Goal: Task Accomplishment & Management: Use online tool/utility

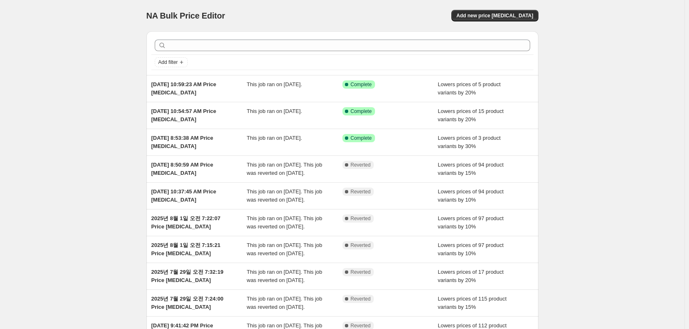
click at [90, 95] on div "NA Bulk Price Editor. This page is ready NA Bulk Price Editor Add new price [ME…" at bounding box center [342, 212] width 684 height 425
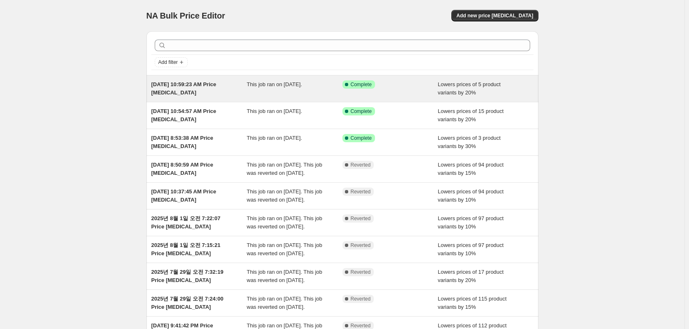
click at [176, 86] on span "Aug 9, 2025, 10:59:23 AM Price change job" at bounding box center [183, 88] width 65 height 14
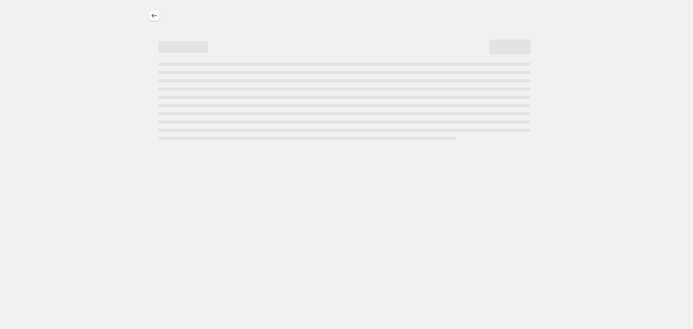
select select "percentage"
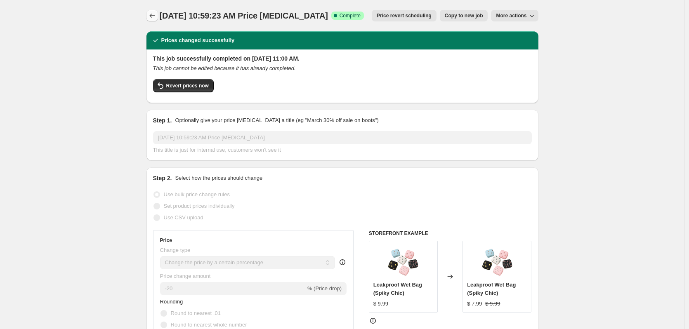
click at [153, 18] on icon "Price change jobs" at bounding box center [152, 16] width 8 height 8
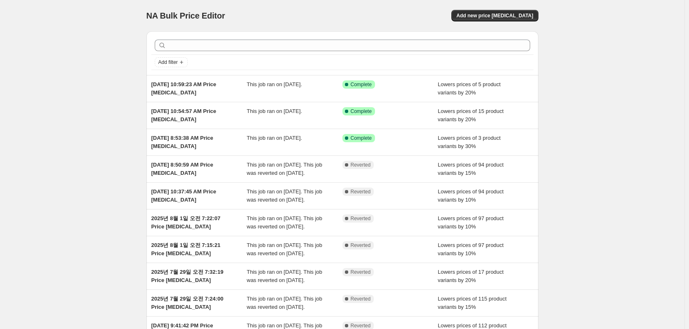
click at [96, 67] on div "NA Bulk Price Editor. This page is ready NA Bulk Price Editor Add new price cha…" at bounding box center [342, 212] width 684 height 425
click at [479, 16] on span "Add new price change job" at bounding box center [494, 15] width 77 height 7
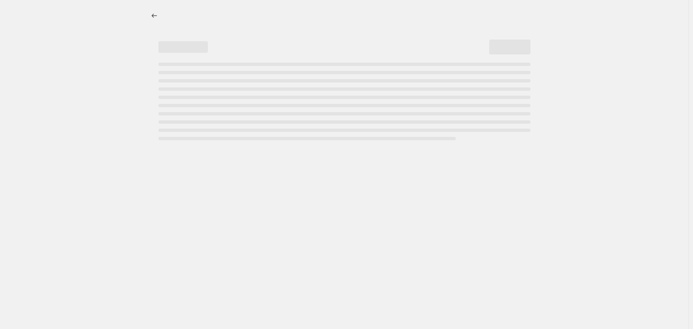
select select "percentage"
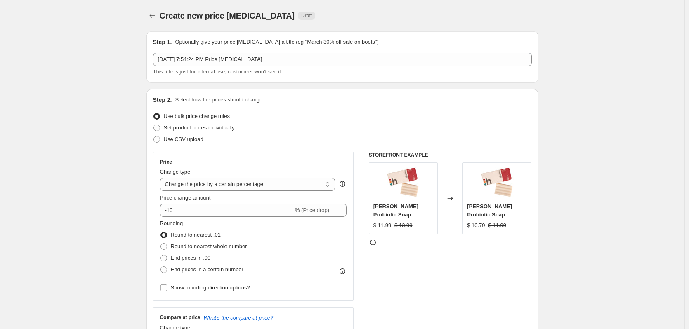
scroll to position [83, 0]
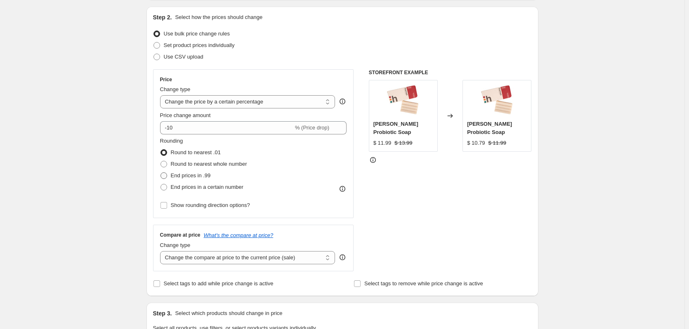
click at [205, 177] on span "End prices in .99" at bounding box center [191, 175] width 40 height 6
click at [161, 173] on input "End prices in .99" at bounding box center [160, 172] width 0 height 0
radio input "true"
click at [156, 175] on div "Price Change type Change the price to a certain amount Change the price by a ce…" at bounding box center [253, 143] width 201 height 149
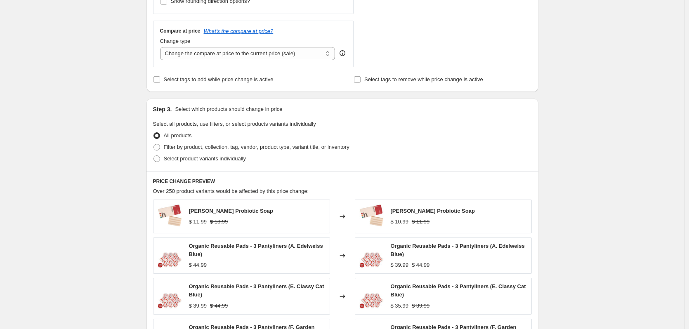
scroll to position [330, 0]
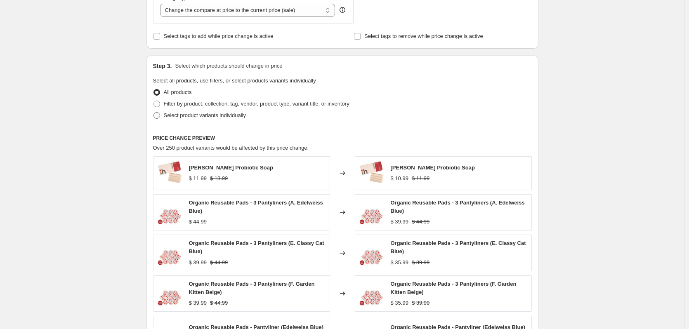
click at [210, 118] on span "Select product variants individually" at bounding box center [205, 115] width 82 height 6
click at [154, 113] on input "Select product variants individually" at bounding box center [153, 112] width 0 height 0
radio input "true"
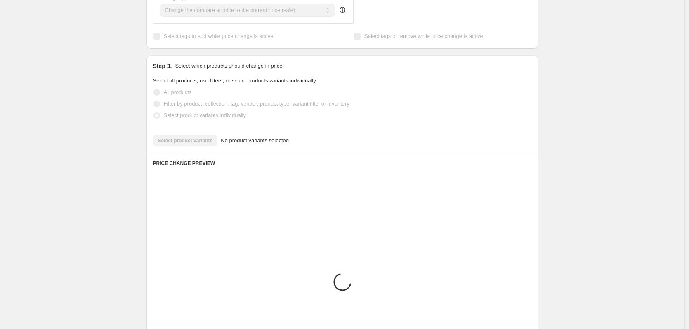
scroll to position [313, 0]
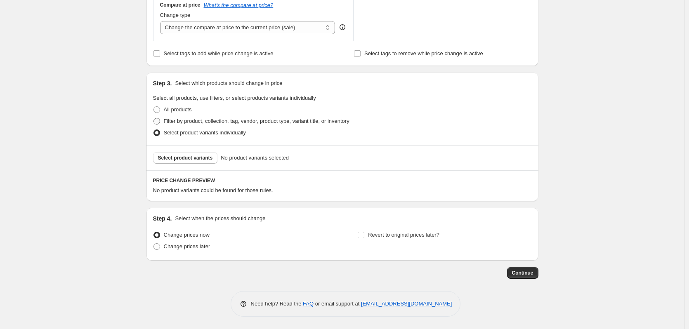
click at [214, 119] on span "Filter by product, collection, tag, vendor, product type, variant title, or inv…" at bounding box center [257, 121] width 186 height 6
click at [154, 118] on input "Filter by product, collection, tag, vendor, product type, variant title, or inv…" at bounding box center [153, 118] width 0 height 0
radio input "true"
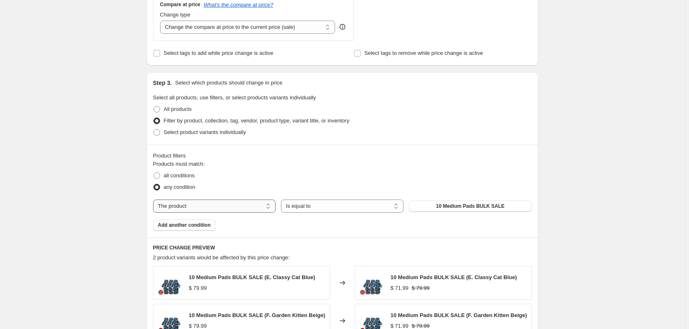
click at [243, 202] on select "The product The product's collection The product's tag The product's vendor The…" at bounding box center [214, 206] width 123 height 13
select select "collection"
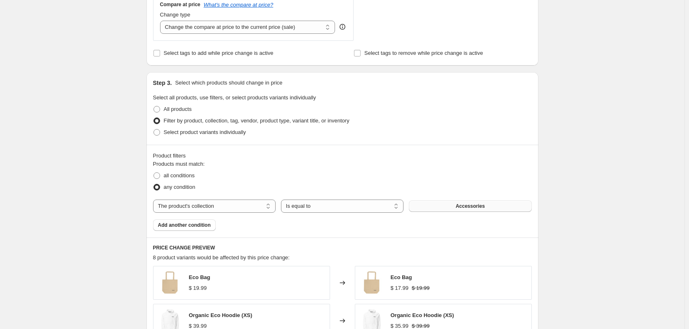
click at [438, 207] on button "Accessories" at bounding box center [470, 207] width 123 height 12
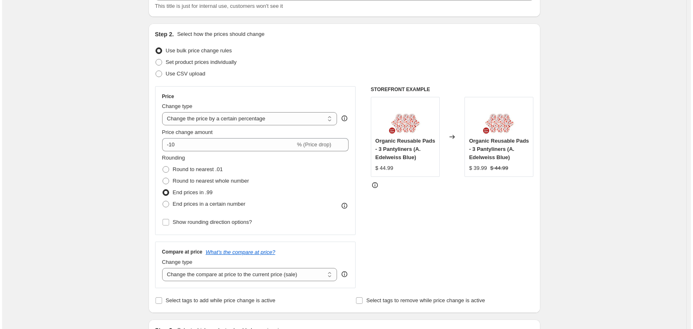
scroll to position [0, 0]
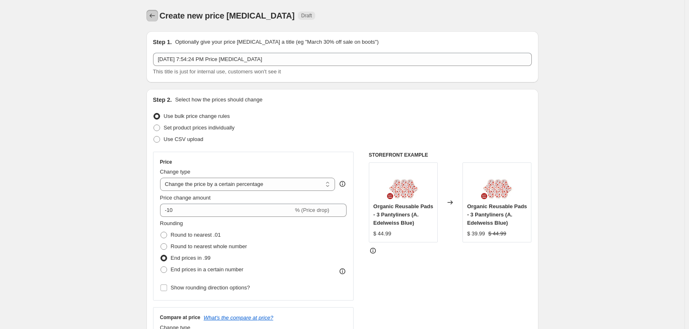
click at [156, 19] on icon "Price change jobs" at bounding box center [152, 16] width 8 height 8
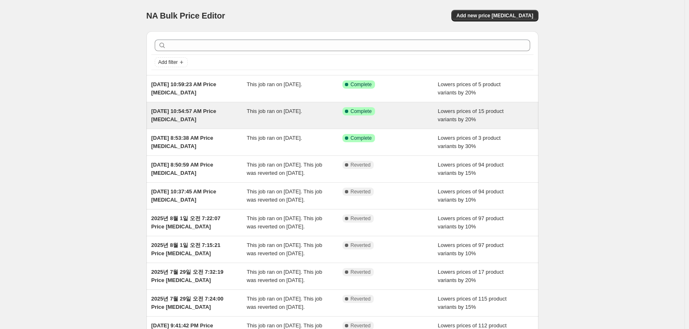
click at [295, 118] on div "This job ran on August 9, 2025." at bounding box center [295, 115] width 96 height 17
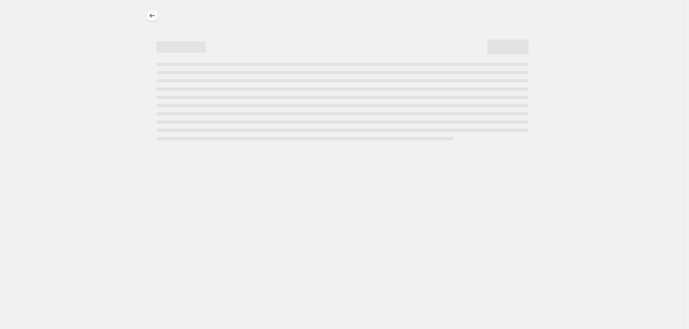
select select "percentage"
select select "collection"
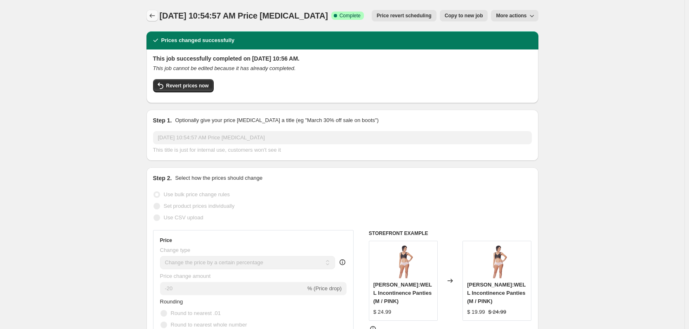
click at [153, 16] on icon "Price change jobs" at bounding box center [152, 16] width 8 height 8
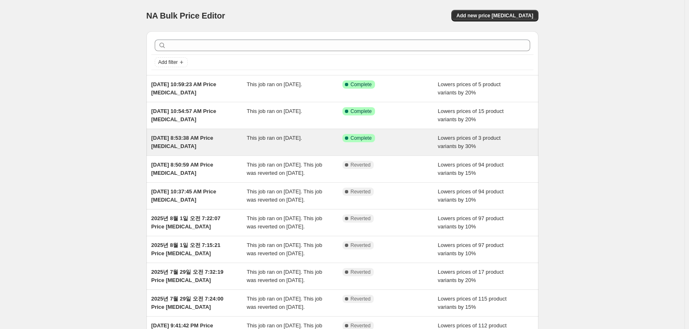
click at [247, 146] on div "Aug 5, 2025, 8:53:38 AM Price change job" at bounding box center [199, 142] width 96 height 17
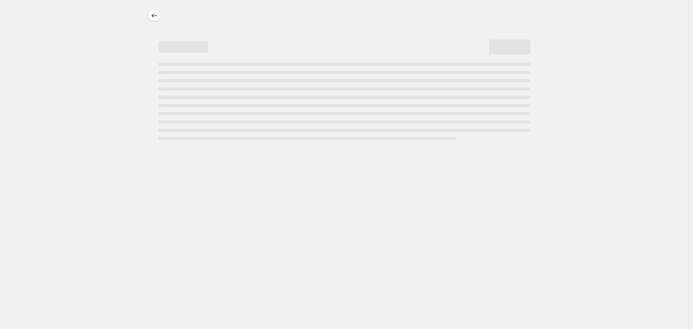
select select "percentage"
select select "collection"
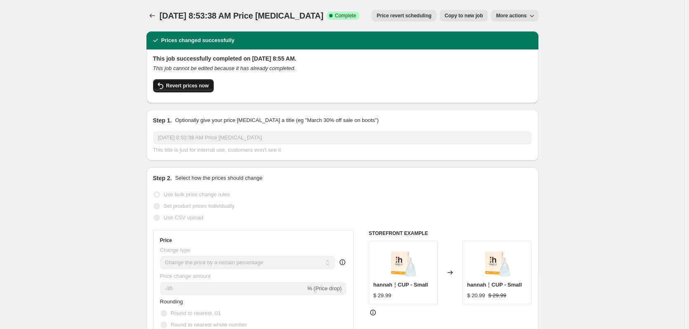
click at [177, 88] on span "Revert prices now" at bounding box center [187, 86] width 42 height 7
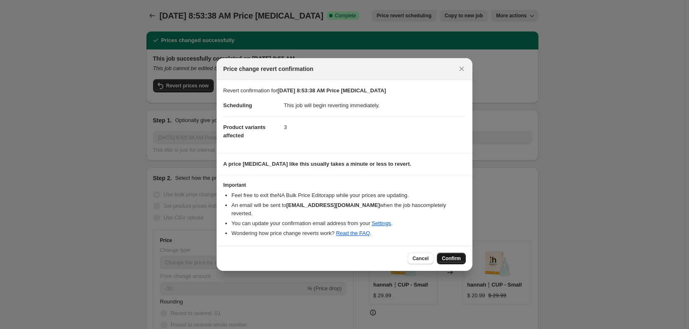
click at [454, 256] on span "Confirm" at bounding box center [451, 258] width 19 height 7
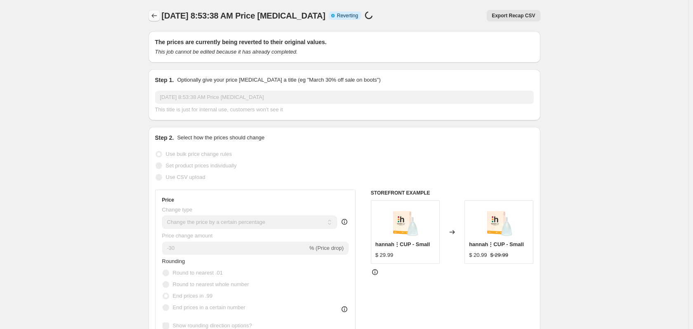
select select "percentage"
select select "collection"
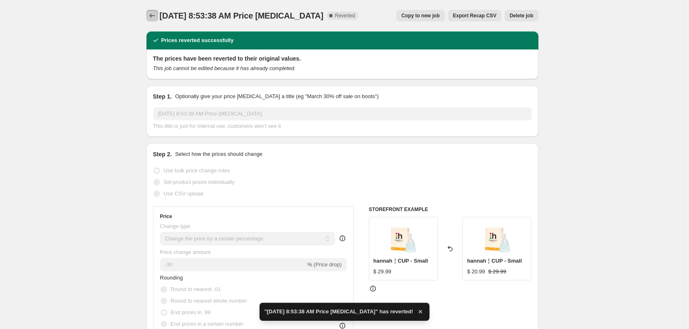
click at [156, 17] on icon "Price change jobs" at bounding box center [152, 16] width 8 height 8
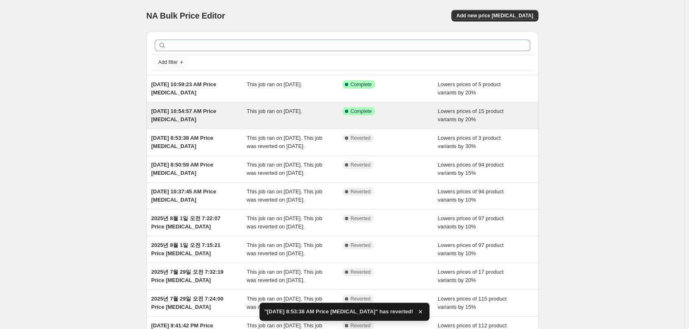
click at [217, 113] on span "Aug 9, 2025, 10:54:57 AM Price change job" at bounding box center [183, 115] width 65 height 14
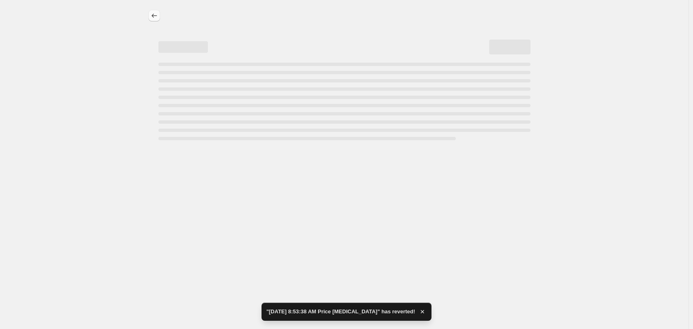
select select "percentage"
select select "collection"
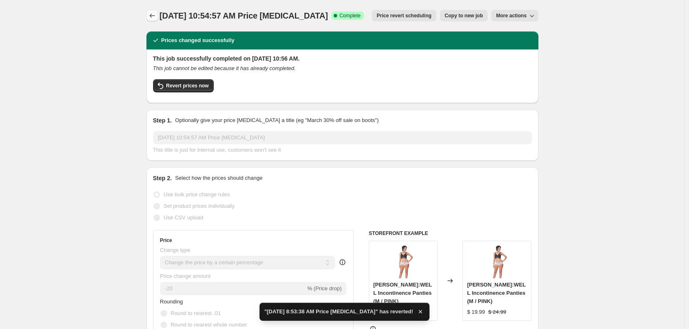
click at [156, 18] on icon "Price change jobs" at bounding box center [152, 16] width 8 height 8
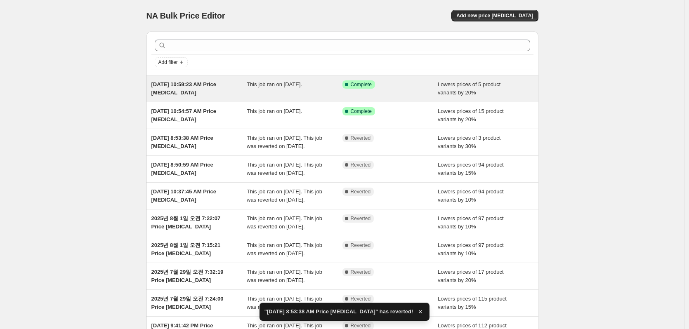
click at [236, 89] on div "Aug 9, 2025, 10:59:23 AM Price change job" at bounding box center [199, 88] width 96 height 17
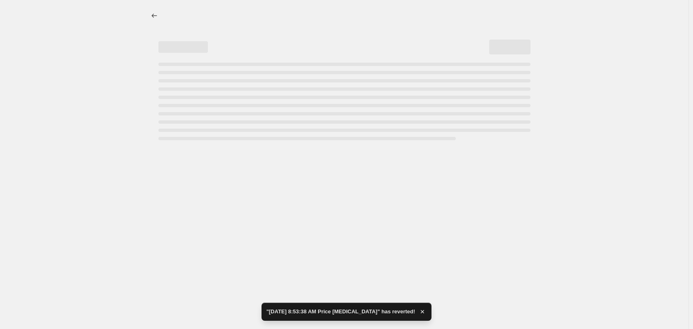
select select "percentage"
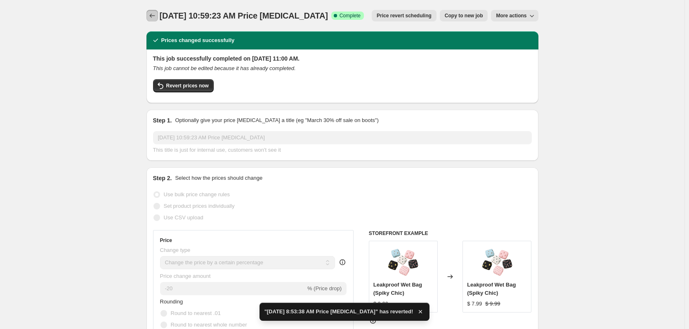
click at [154, 21] on button "Price change jobs" at bounding box center [152, 16] width 12 height 12
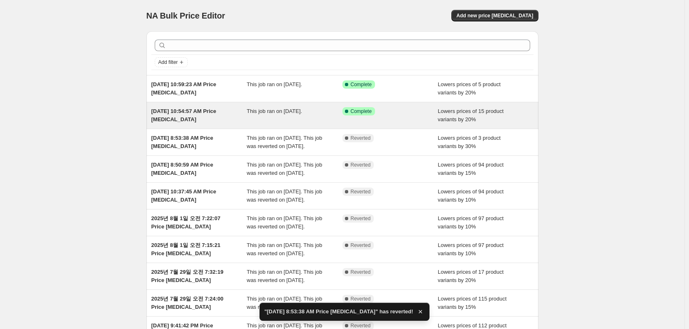
click at [241, 120] on div "Aug 9, 2025, 10:54:57 AM Price change job" at bounding box center [199, 115] width 96 height 17
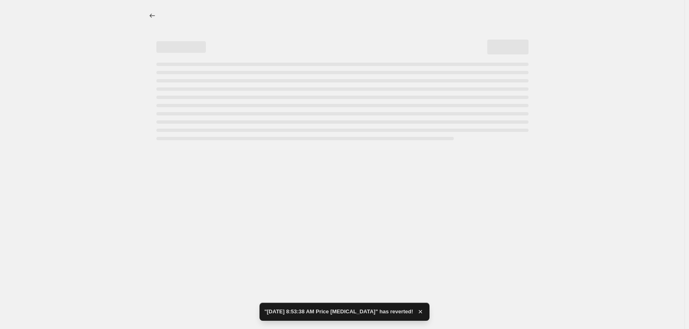
select select "percentage"
select select "collection"
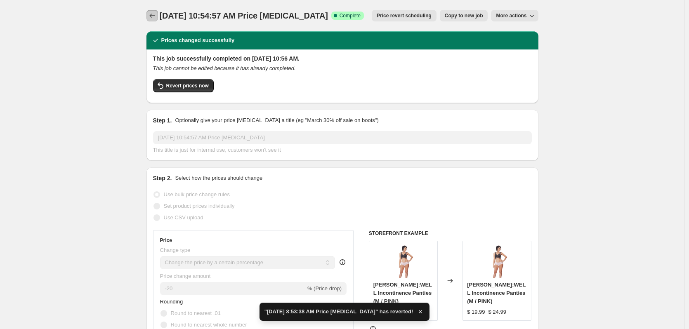
click at [154, 17] on icon "Price change jobs" at bounding box center [152, 16] width 8 height 8
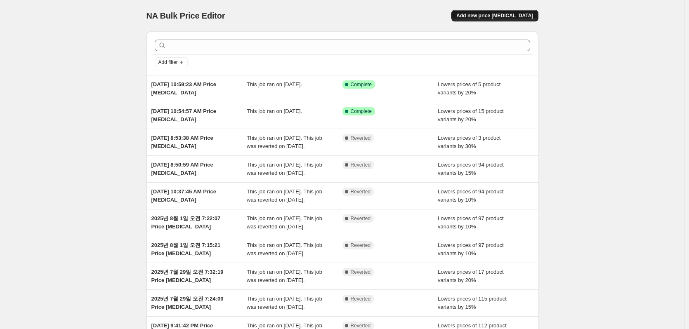
click at [486, 15] on span "Add new price change job" at bounding box center [494, 15] width 77 height 7
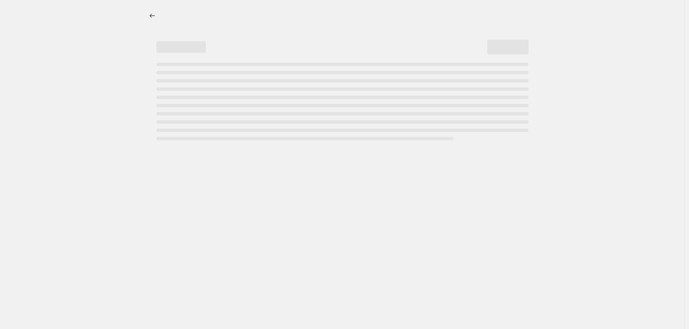
select select "percentage"
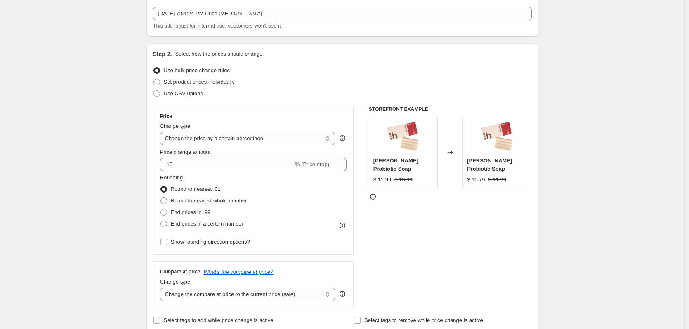
scroll to position [124, 0]
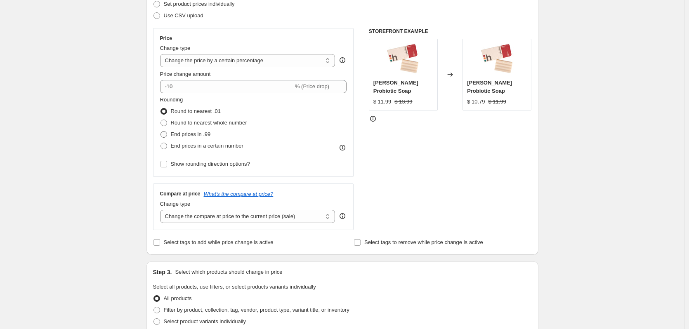
click at [179, 134] on span "End prices in .99" at bounding box center [191, 134] width 40 height 6
click at [161, 132] on input "End prices in .99" at bounding box center [160, 131] width 0 height 0
radio input "true"
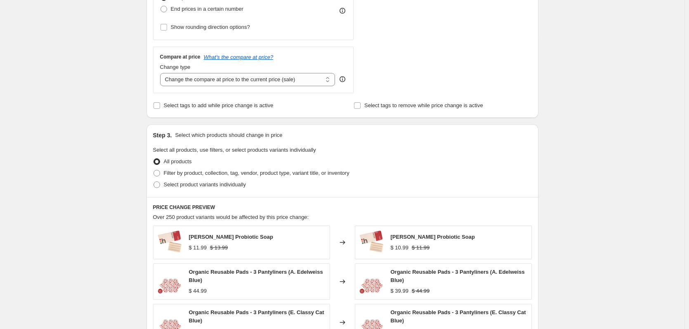
scroll to position [330, 0]
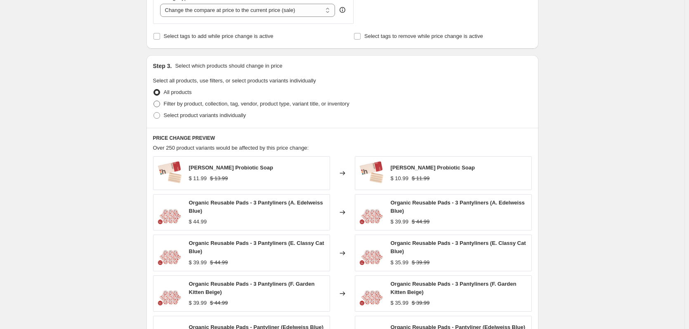
click at [233, 105] on span "Filter by product, collection, tag, vendor, product type, variant title, or inv…" at bounding box center [257, 104] width 186 height 6
click at [154, 101] on input "Filter by product, collection, tag, vendor, product type, variant title, or inv…" at bounding box center [153, 101] width 0 height 0
radio input "true"
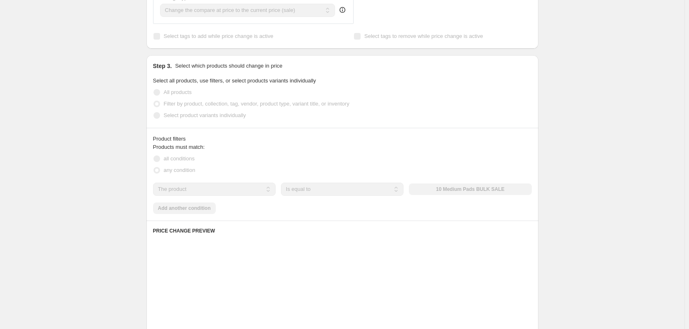
click at [137, 138] on div "Create new price change job. This page is ready Create new price change job Dra…" at bounding box center [342, 129] width 684 height 918
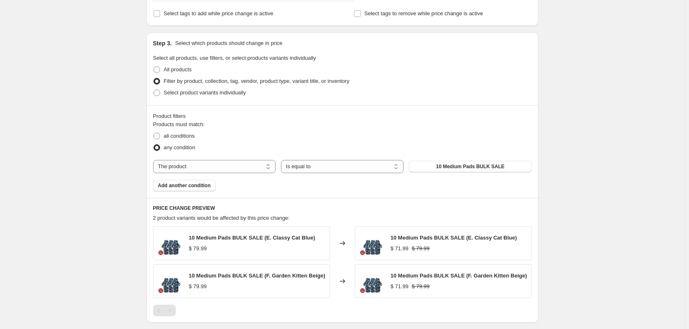
scroll to position [371, 0]
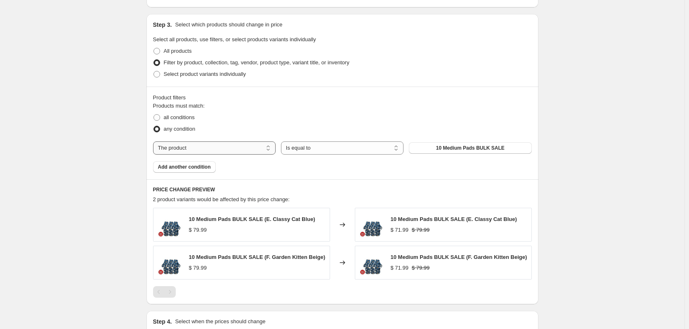
click at [248, 153] on select "The product The product's collection The product's tag The product's vendor The…" at bounding box center [214, 148] width 123 height 13
select select "collection"
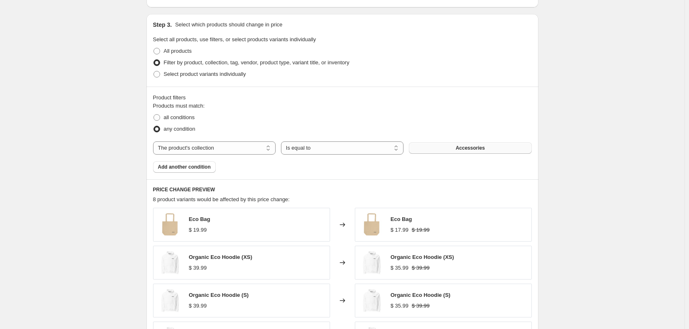
click at [436, 152] on button "Accessories" at bounding box center [470, 148] width 123 height 12
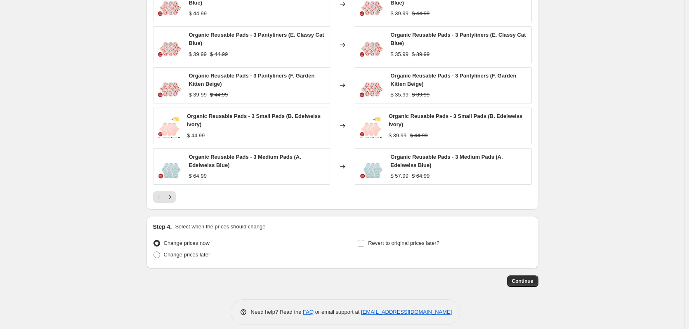
scroll to position [602, 0]
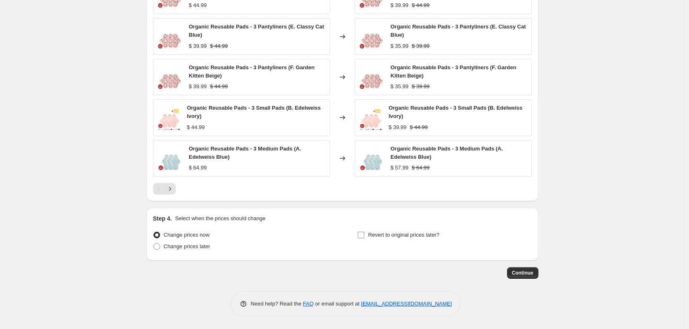
click at [436, 238] on span "Revert to original prices later?" at bounding box center [403, 235] width 71 height 6
click at [364, 238] on input "Revert to original prices later?" at bounding box center [361, 235] width 7 height 7
checkbox input "true"
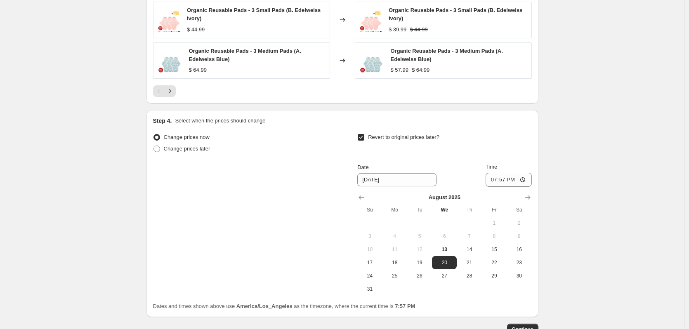
scroll to position [726, 0]
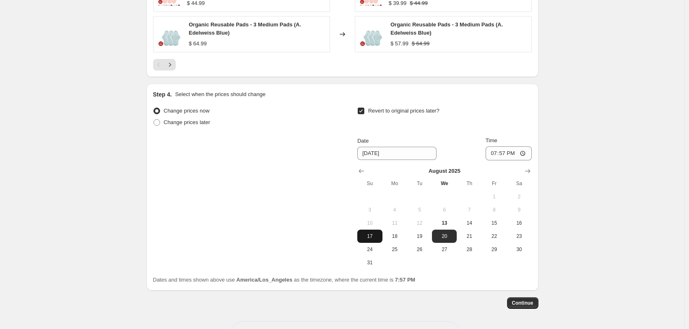
click at [376, 235] on span "17" at bounding box center [370, 236] width 18 height 7
type input "8/17/2025"
click at [494, 157] on input "19:57" at bounding box center [509, 153] width 46 height 14
type input "23:59"
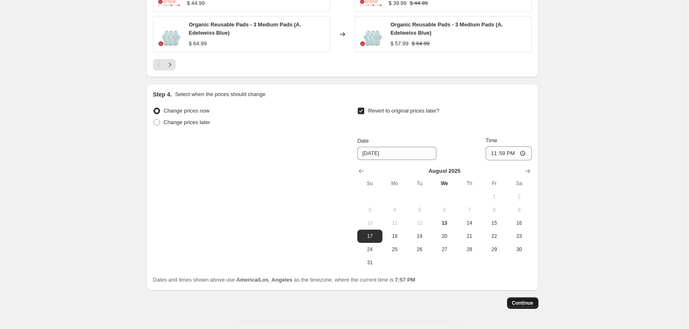
click at [529, 303] on span "Continue" at bounding box center [522, 303] width 21 height 7
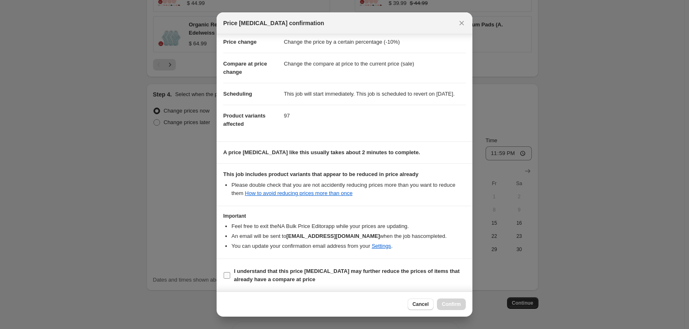
scroll to position [26, 0]
click at [315, 268] on b "I understand that this price change job may further reduce the prices of items …" at bounding box center [347, 275] width 226 height 14
click at [230, 272] on input "I understand that this price change job may further reduce the prices of items …" at bounding box center [227, 275] width 7 height 7
checkbox input "true"
click at [455, 302] on span "Confirm" at bounding box center [451, 304] width 19 height 7
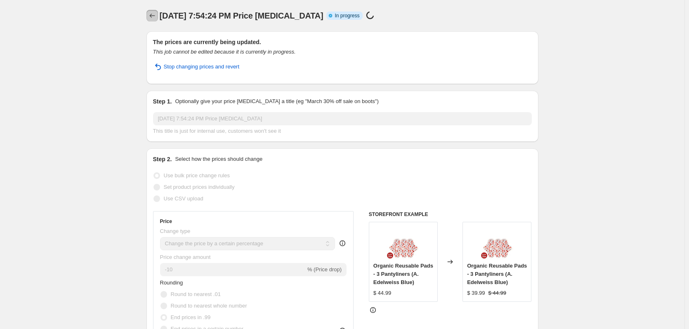
click at [152, 15] on icon "Price change jobs" at bounding box center [151, 16] width 5 height 4
